Goal: Information Seeking & Learning: Learn about a topic

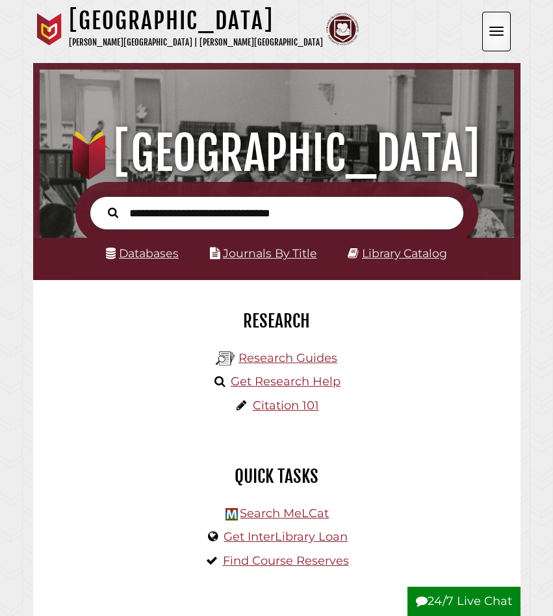
scroll to position [156, 468]
click at [140, 248] on link "Databases" at bounding box center [142, 253] width 73 height 14
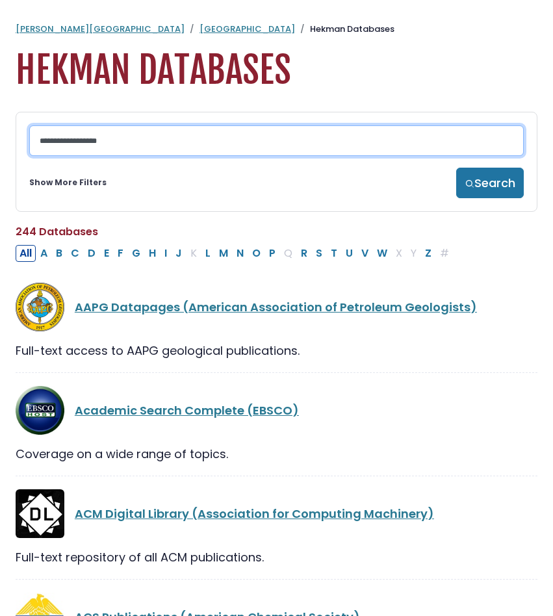
click at [95, 146] on input "Search database by title or keyword" at bounding box center [276, 140] width 494 height 31
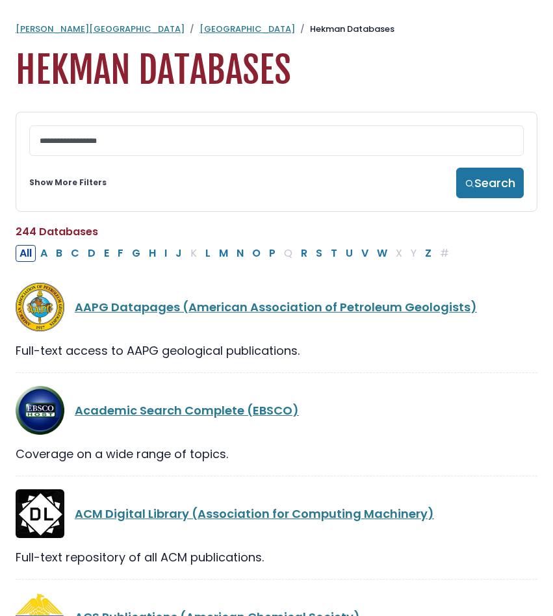
click at [85, 186] on link "Show More Filters" at bounding box center [67, 183] width 77 height 12
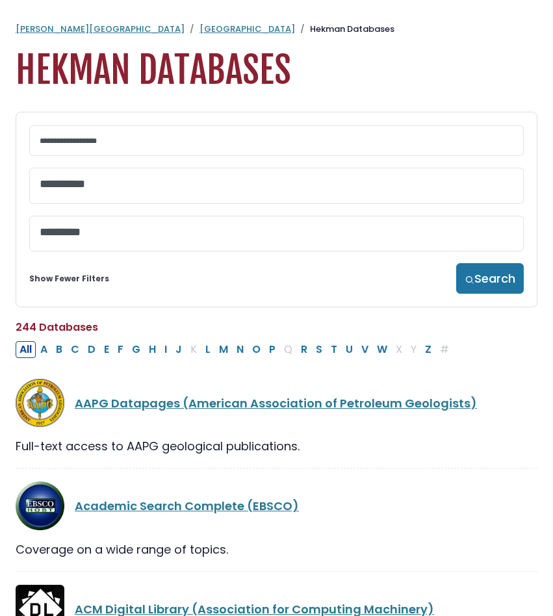
click at [89, 184] on textarea "Search" at bounding box center [277, 185] width 474 height 14
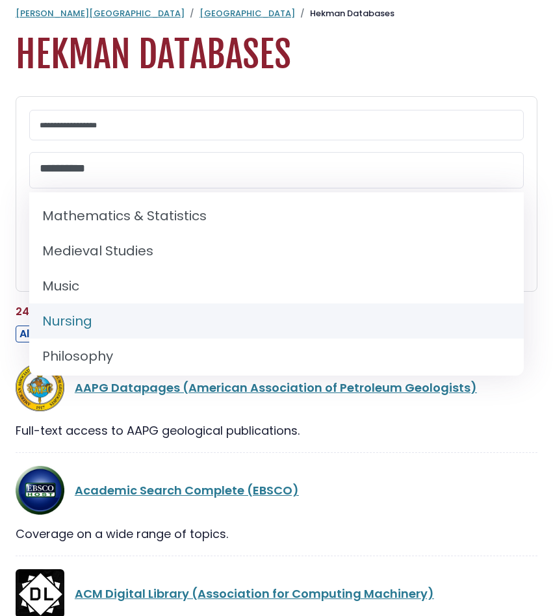
scroll to position [17, 0]
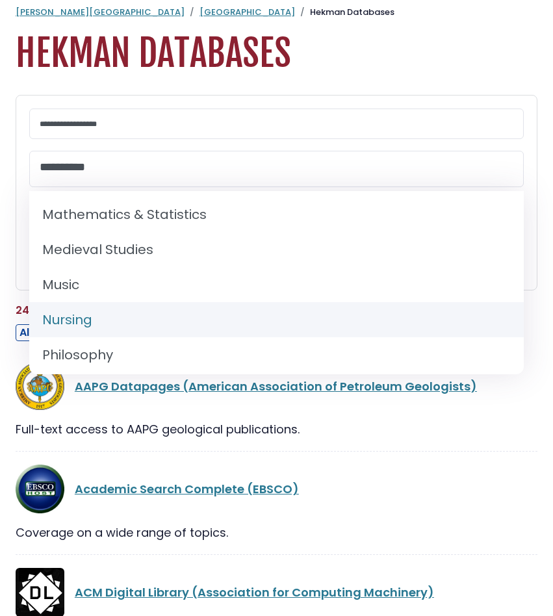
select select "*****"
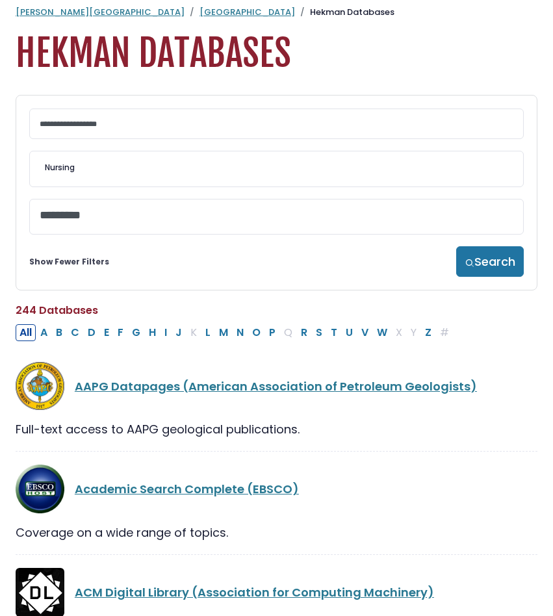
scroll to position [494, 0]
click at [464, 257] on button "Search" at bounding box center [490, 261] width 68 height 31
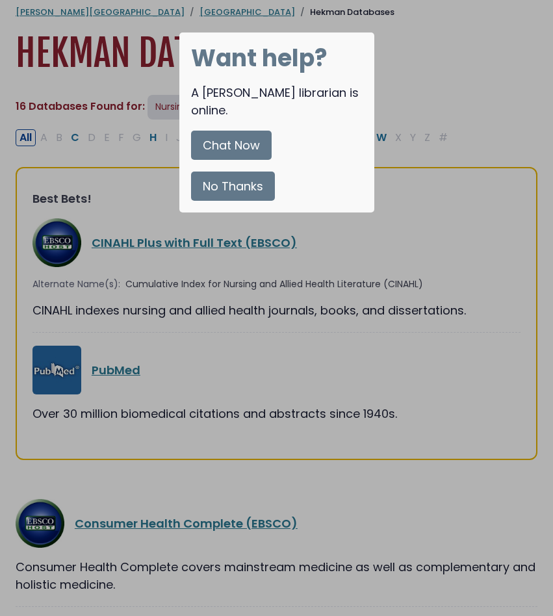
click at [228, 172] on button "No Thanks" at bounding box center [233, 186] width 84 height 29
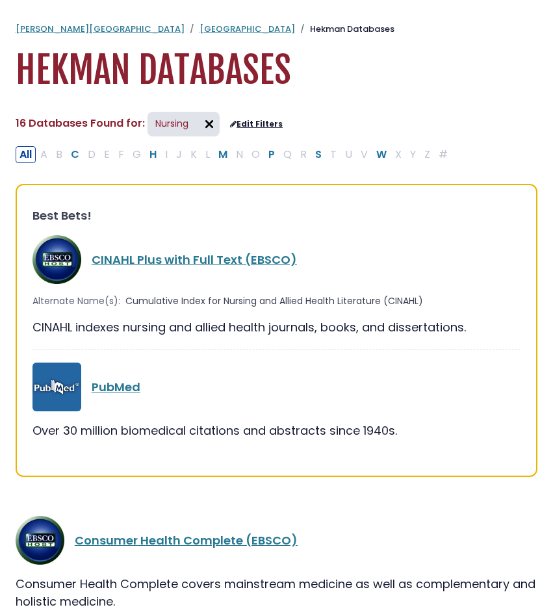
click at [251, 118] on h2 "16 Databases Found for: Nursing Edit Filters" at bounding box center [149, 125] width 267 height 27
click at [251, 124] on link "Edit Filters" at bounding box center [256, 124] width 53 height 9
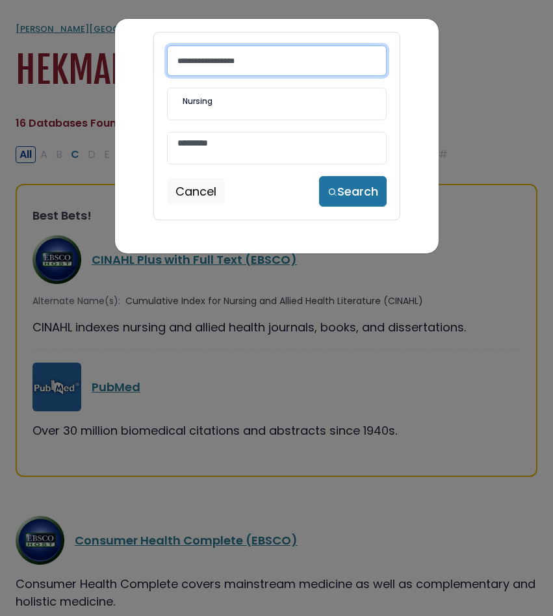
click at [218, 66] on input "Search database by title or keyword" at bounding box center [277, 60] width 220 height 31
type input "*******"
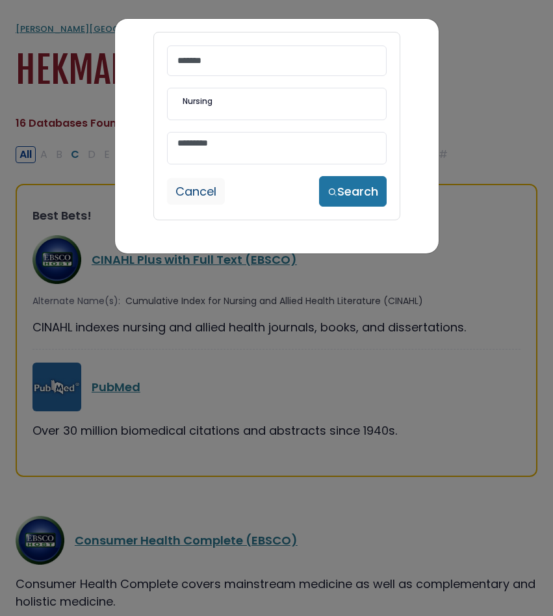
click at [207, 196] on button "Cancel" at bounding box center [196, 191] width 58 height 27
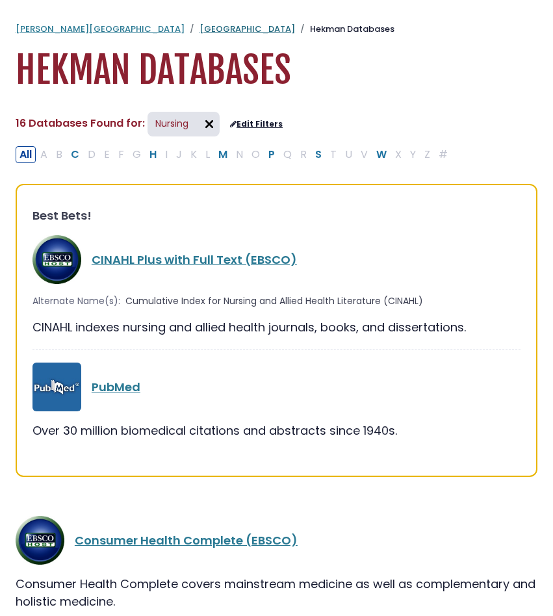
click at [199, 28] on link "[GEOGRAPHIC_DATA]" at bounding box center [246, 29] width 95 height 12
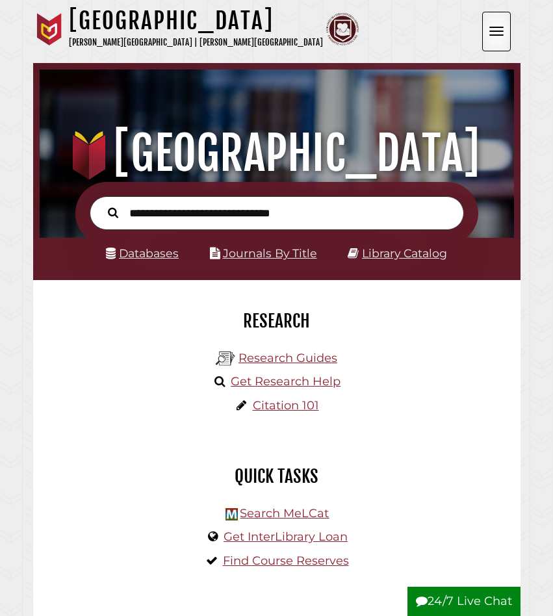
scroll to position [156, 468]
type input "*"
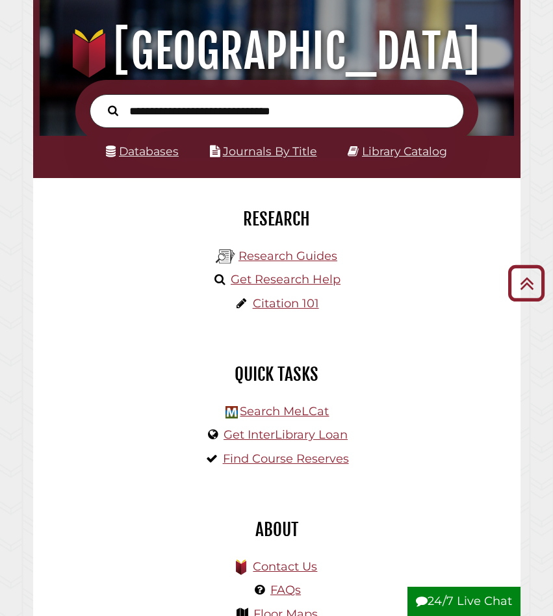
scroll to position [0, 0]
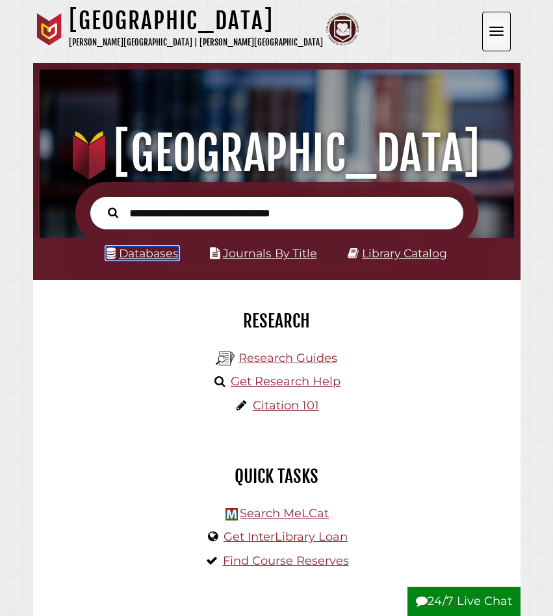
click at [158, 254] on link "Databases" at bounding box center [142, 253] width 73 height 14
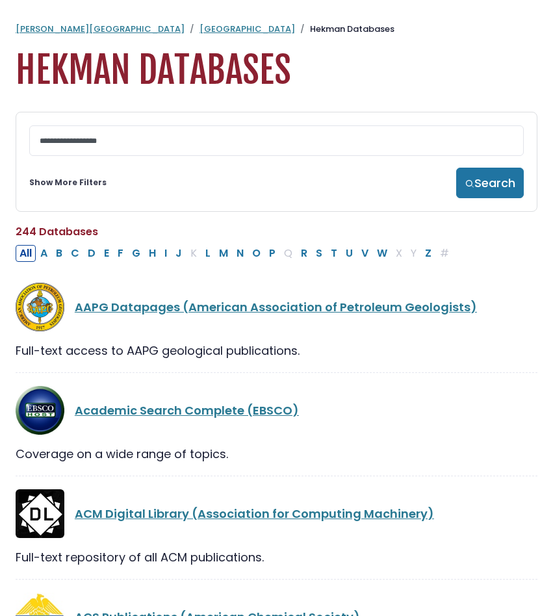
click at [84, 188] on link "Show More Filters" at bounding box center [67, 183] width 77 height 12
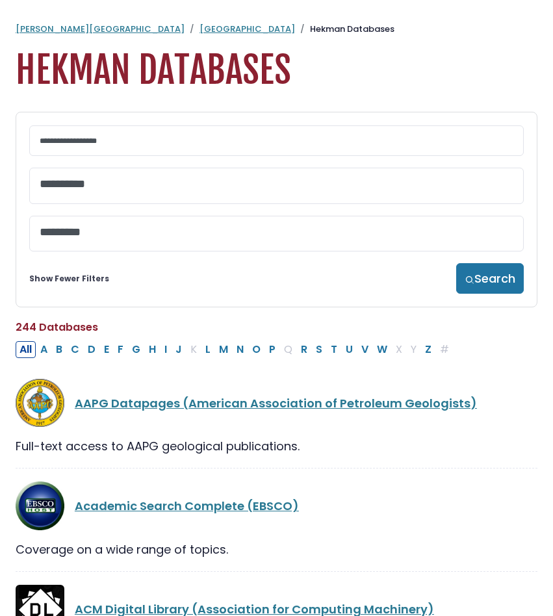
click at [92, 281] on link "Show Fewer Filters" at bounding box center [69, 279] width 80 height 12
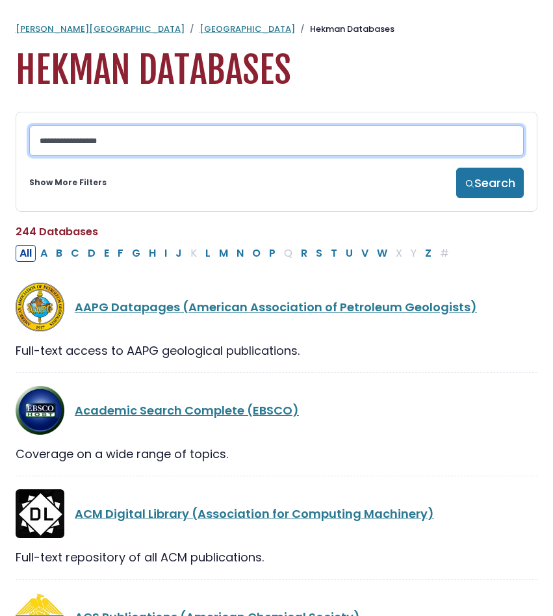
click at [143, 145] on input "Search database by title or keyword" at bounding box center [276, 140] width 494 height 31
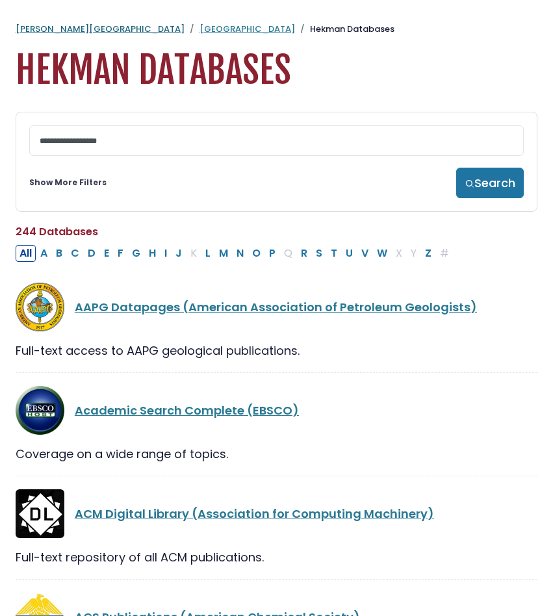
click at [49, 32] on link "[PERSON_NAME][GEOGRAPHIC_DATA]" at bounding box center [100, 29] width 169 height 12
click at [199, 32] on link "[GEOGRAPHIC_DATA]" at bounding box center [246, 29] width 95 height 12
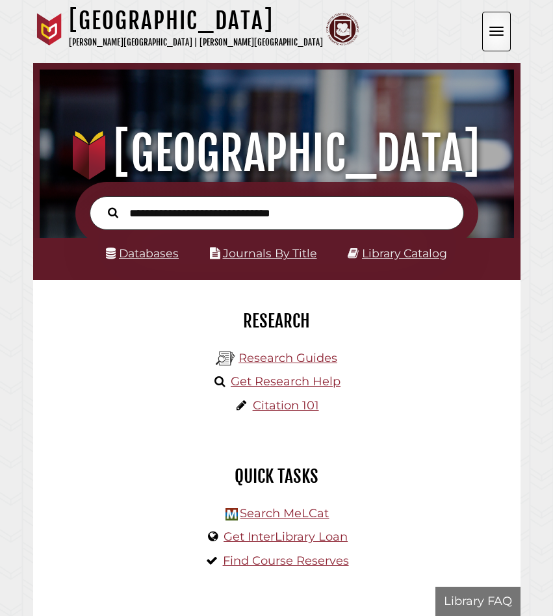
scroll to position [156, 468]
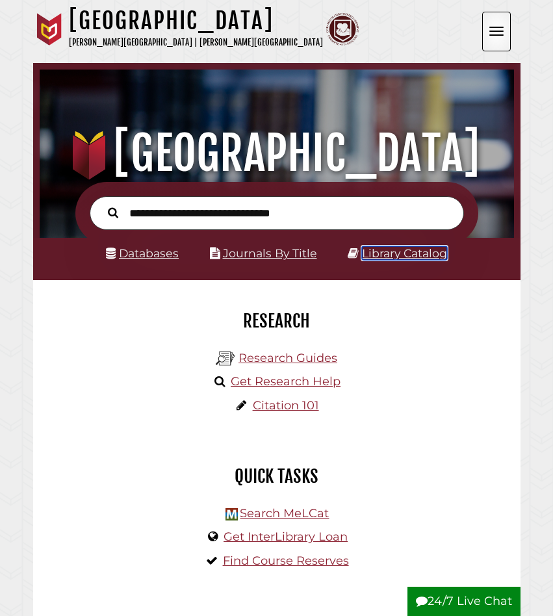
click at [364, 249] on link "Library Catalog" at bounding box center [404, 253] width 85 height 14
click at [158, 251] on link "Databases" at bounding box center [142, 253] width 73 height 14
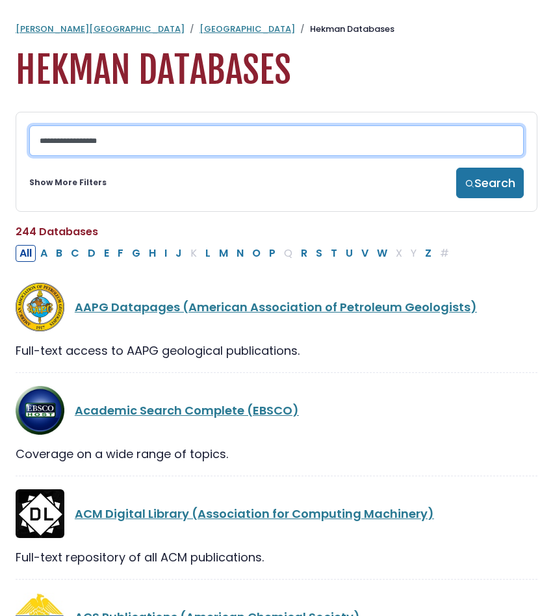
click at [174, 147] on input "Search database by title or keyword" at bounding box center [276, 140] width 494 height 31
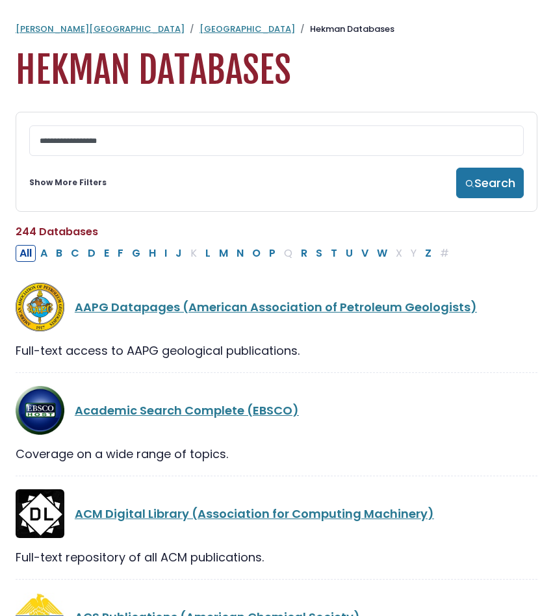
click at [81, 184] on link "Show More Filters" at bounding box center [67, 183] width 77 height 12
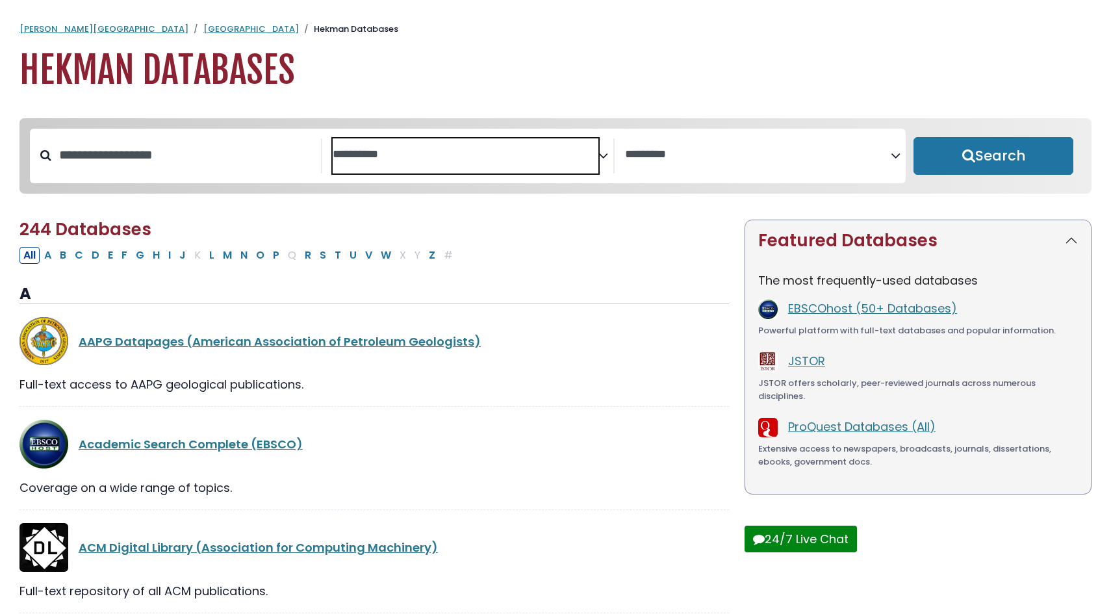
click at [472, 168] on span "Search filters" at bounding box center [466, 155] width 266 height 35
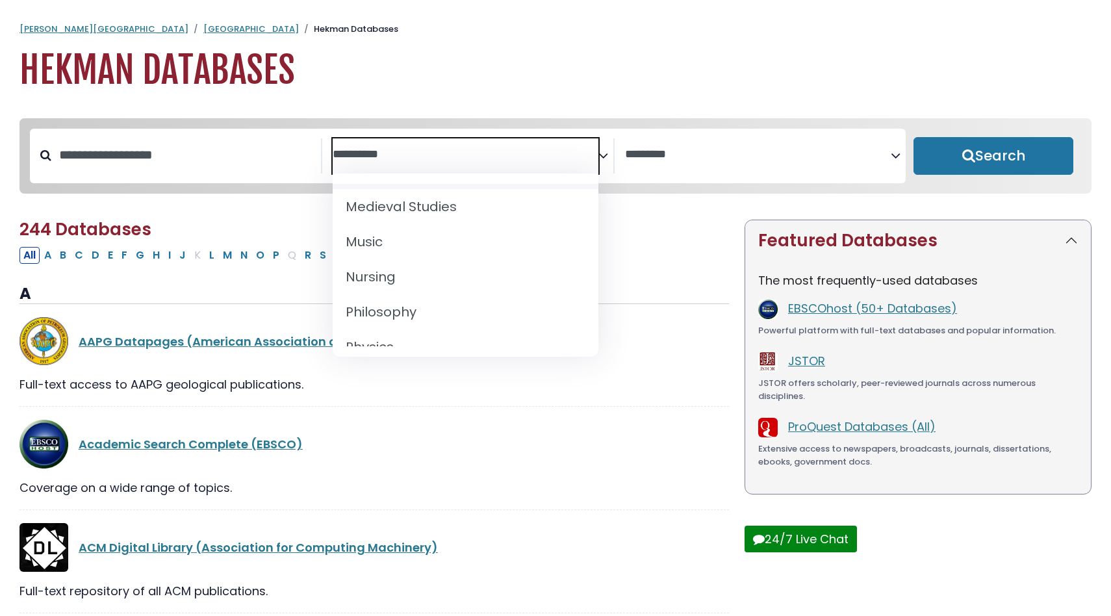
scroll to position [986, 0]
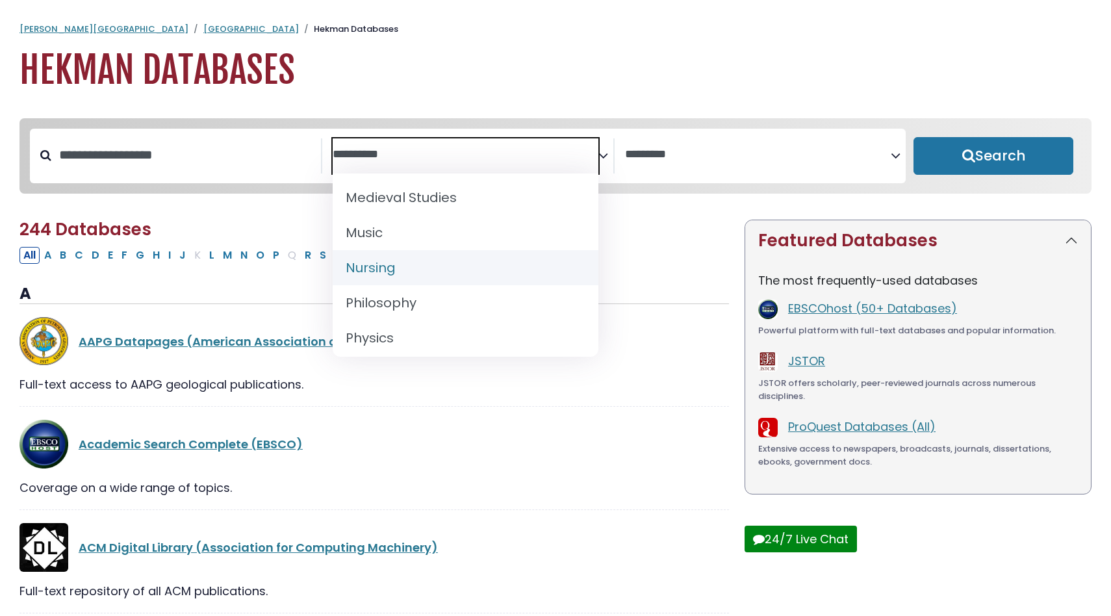
select select "*****"
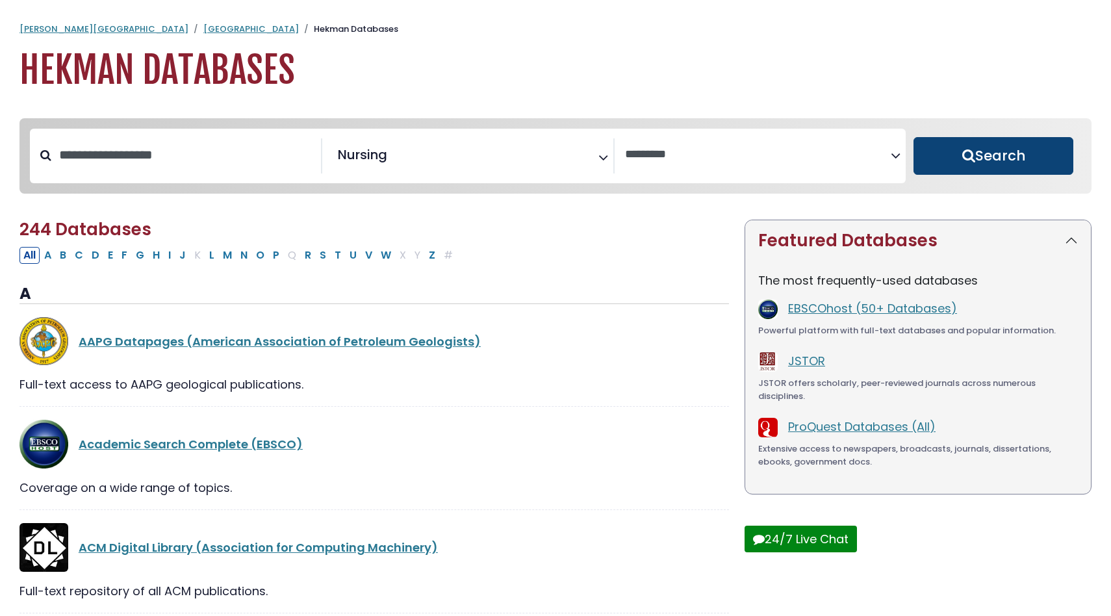
click at [552, 157] on button "Search" at bounding box center [993, 156] width 160 height 38
select select "Database Vendors Filter"
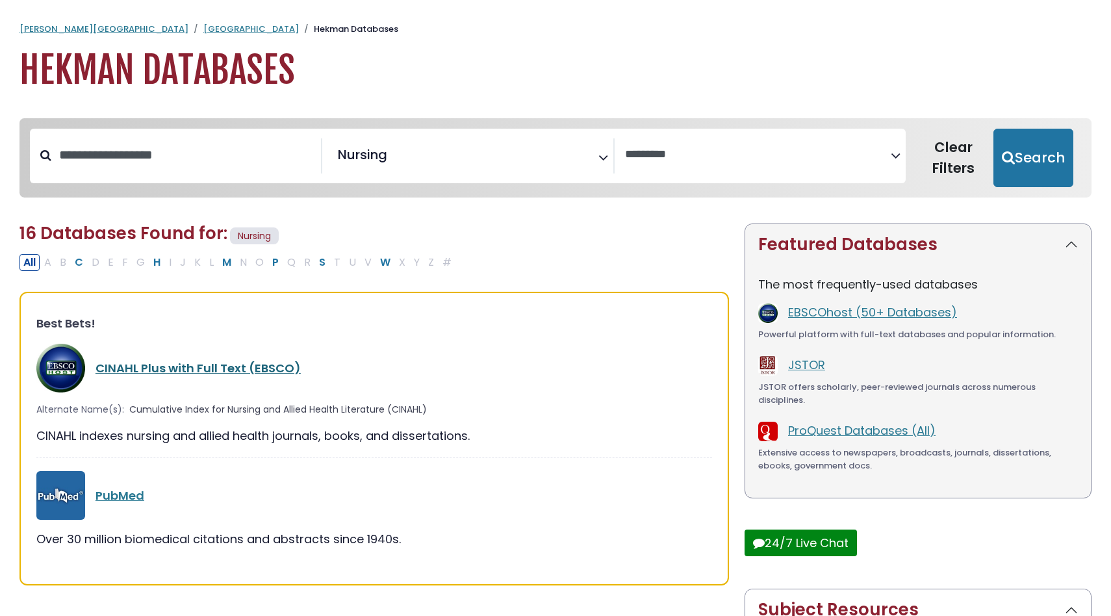
click at [184, 368] on link "CINAHL Plus with Full Text (EBSCO)" at bounding box center [197, 368] width 205 height 16
click at [196, 368] on link "CINAHL Plus with Full Text (EBSCO)" at bounding box center [197, 368] width 205 height 16
click at [132, 366] on link "CINAHL Plus with Full Text (EBSCO)" at bounding box center [197, 368] width 205 height 16
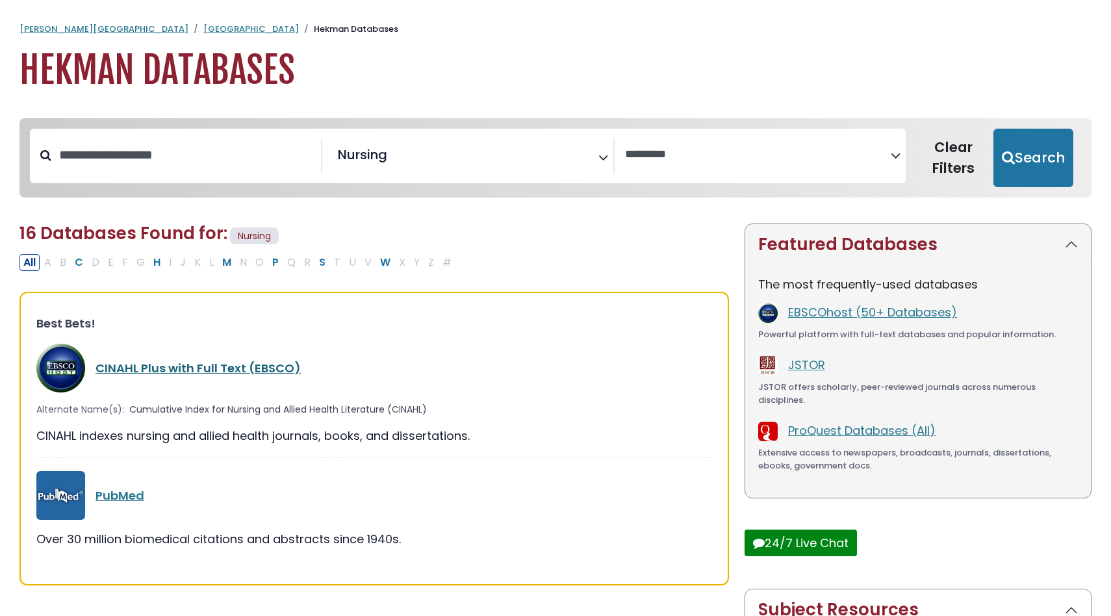
click at [131, 366] on link "CINAHL Plus with Full Text (EBSCO)" at bounding box center [197, 368] width 205 height 16
